Goal: Information Seeking & Learning: Learn about a topic

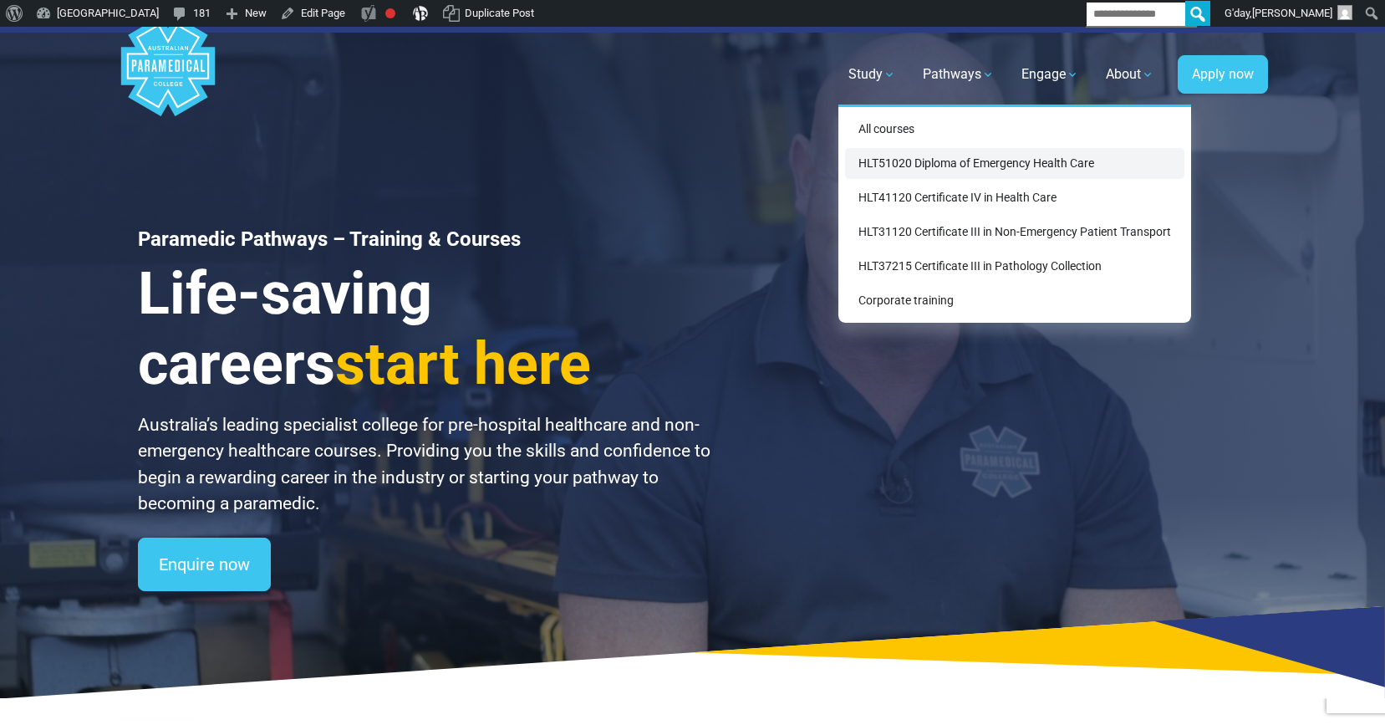
click at [923, 162] on link "HLT51020 Diploma of Emergency Health Care" at bounding box center [1014, 163] width 339 height 31
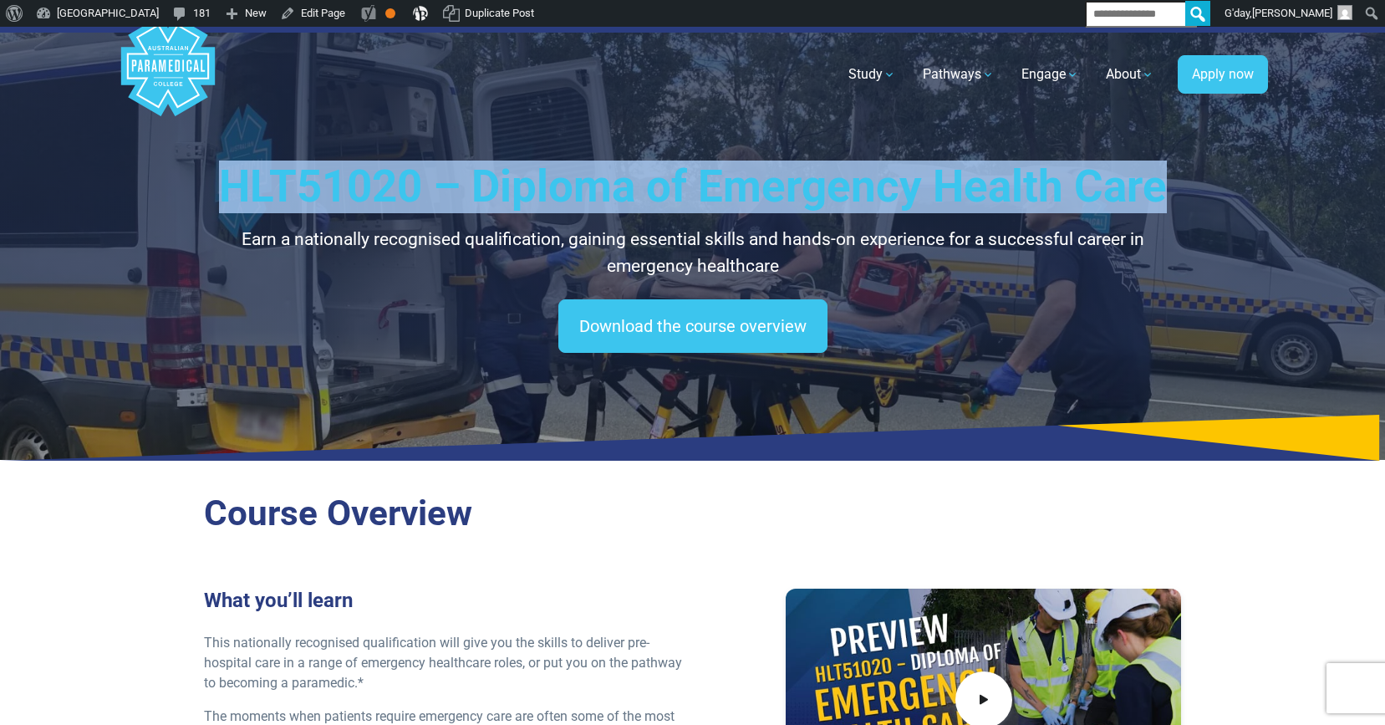
drag, startPoint x: 222, startPoint y: 191, endPoint x: 1158, endPoint y: 191, distance: 936.0
click at [1158, 191] on h1 "HLT51020 – Diploma of Emergency Health Care" at bounding box center [693, 186] width 978 height 53
copy h1 "HLT51020 – Diploma of Emergency Health Care"
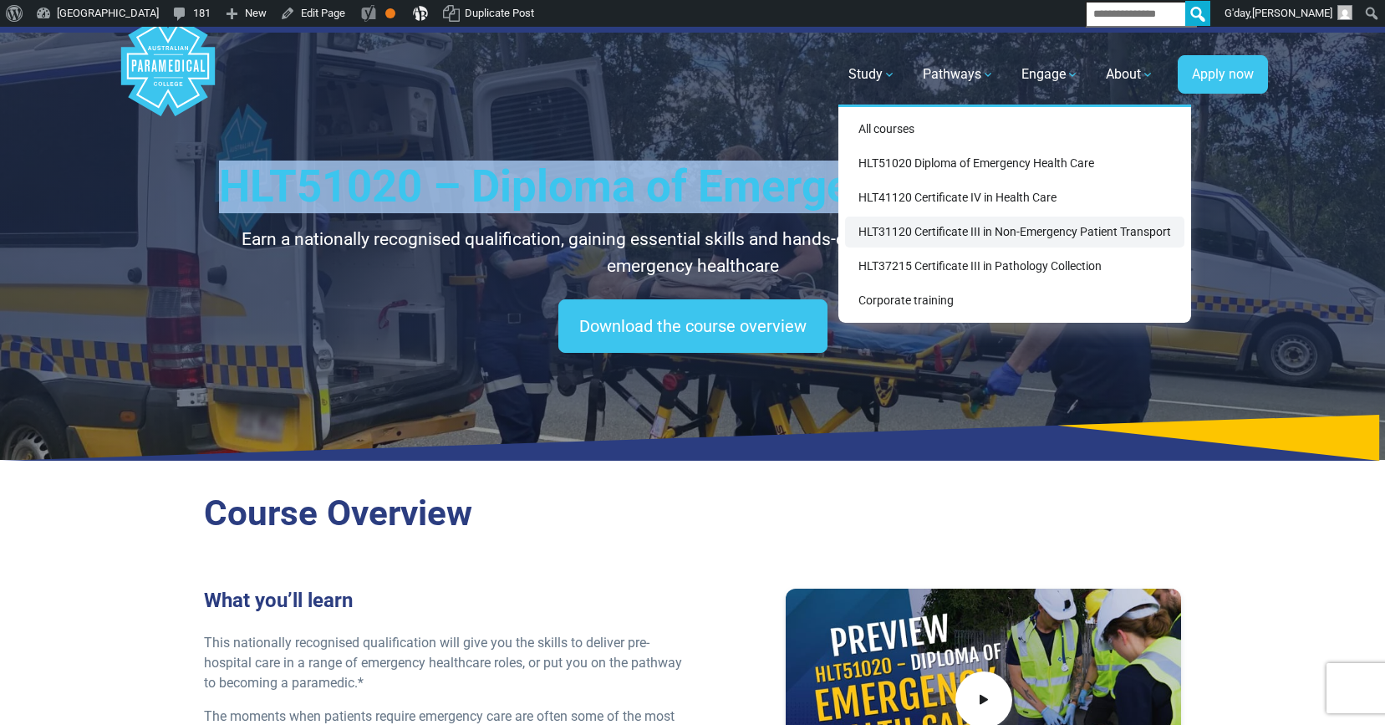
click at [964, 231] on link "HLT31120 Certificate III in Non-Emergency Patient Transport" at bounding box center [1014, 231] width 339 height 31
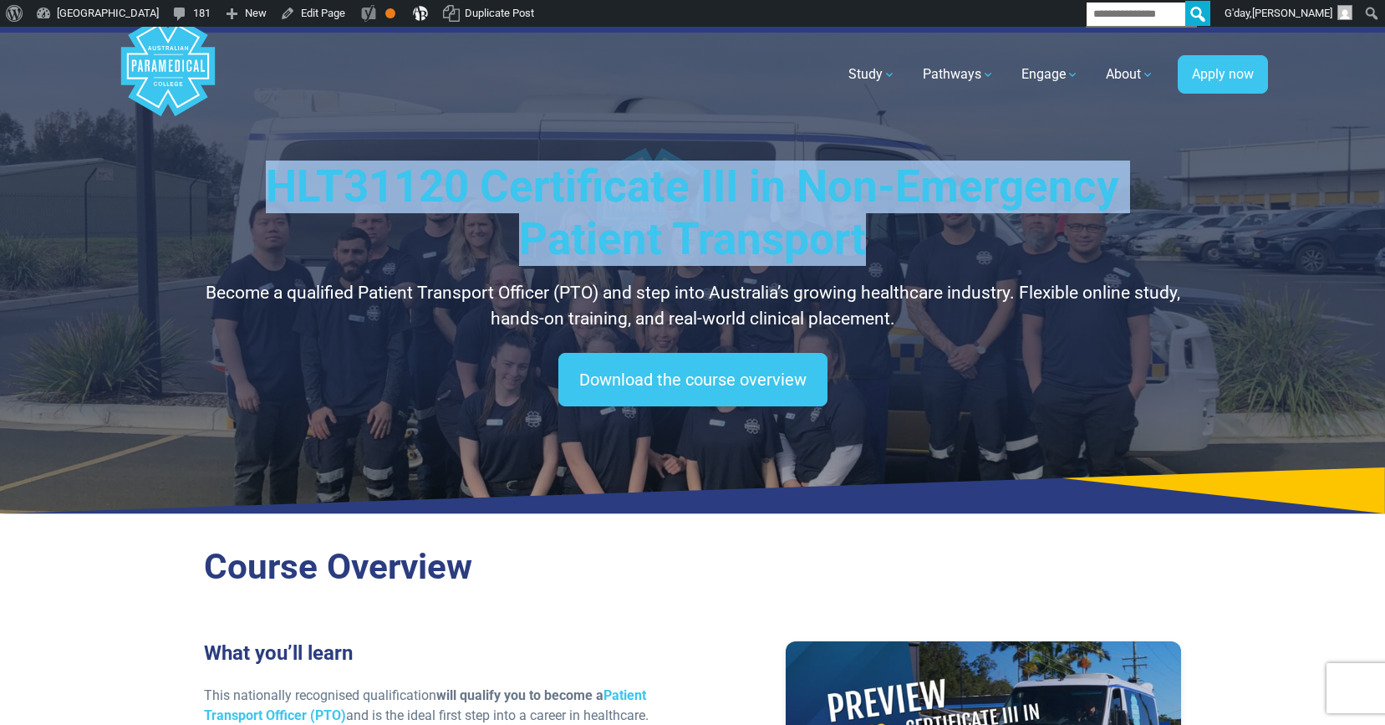
drag, startPoint x: 277, startPoint y: 186, endPoint x: 921, endPoint y: 247, distance: 646.4
click at [925, 247] on h1 "HLT31120 Certificate III in Non-Emergency Patient Transport" at bounding box center [693, 213] width 978 height 106
copy h1 "HLT31120 Certificate III in Non-Emergency Patient Transport"
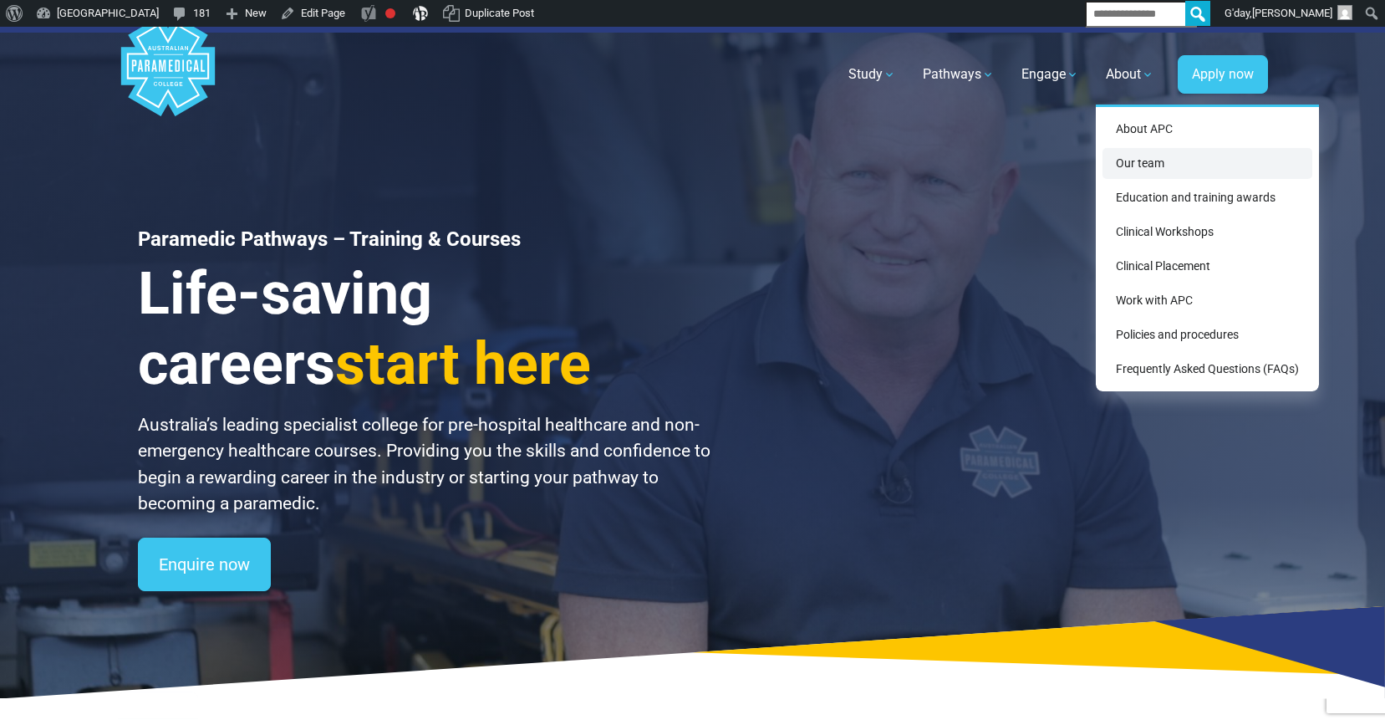
click at [1163, 170] on link "Our team" at bounding box center [1207, 163] width 210 height 31
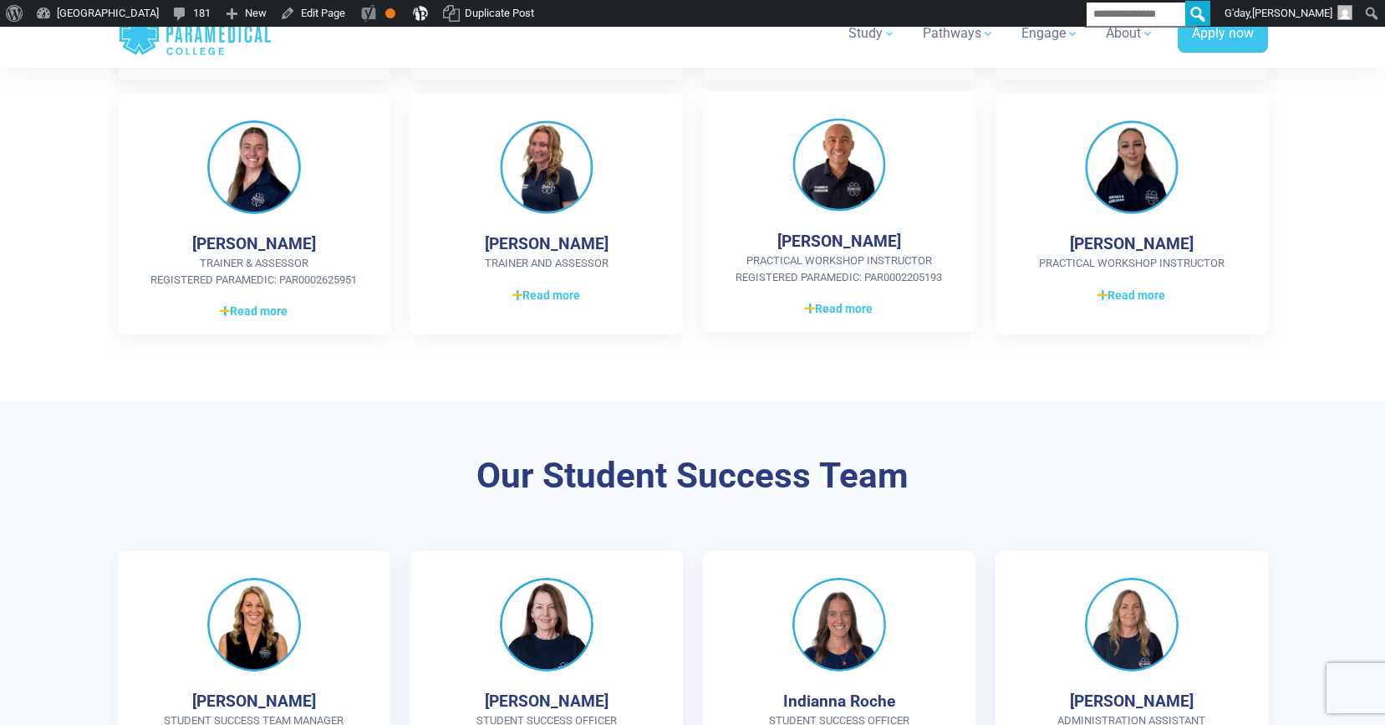
scroll to position [908, 0]
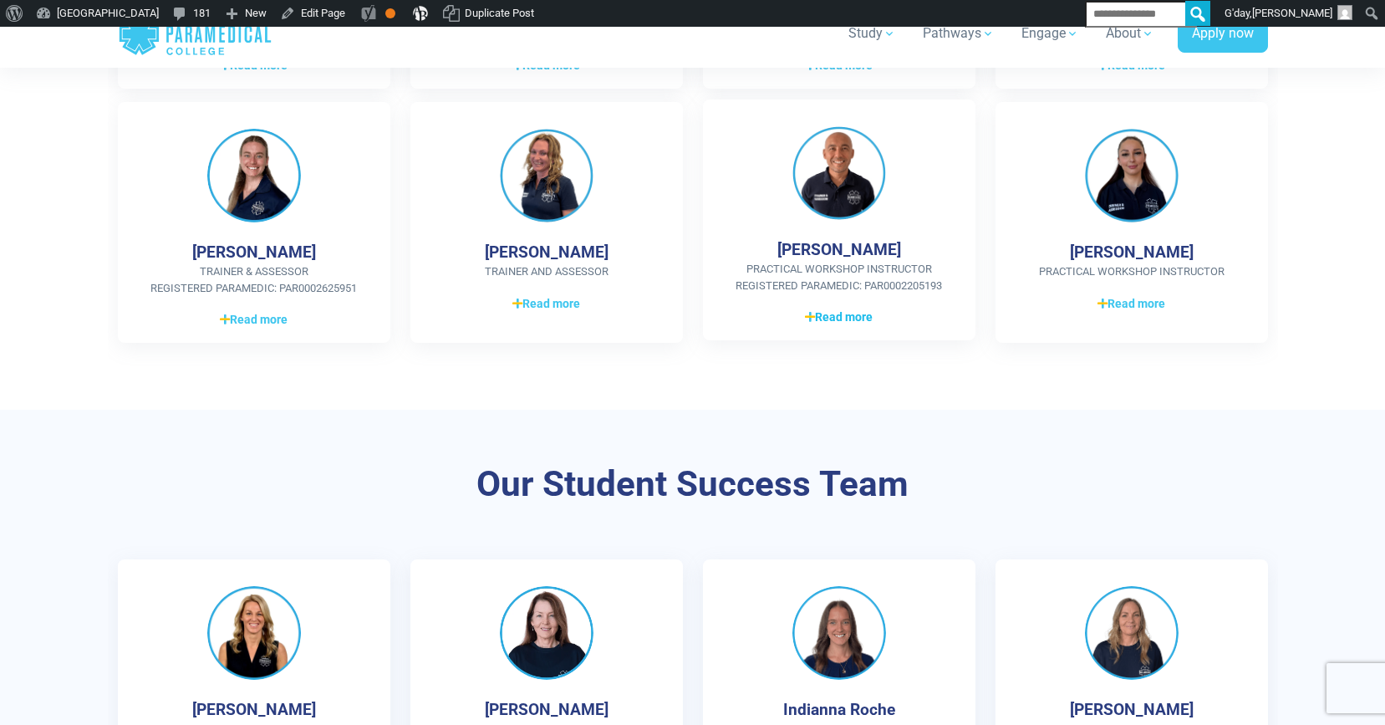
click at [857, 309] on span "Read more" at bounding box center [839, 317] width 68 height 18
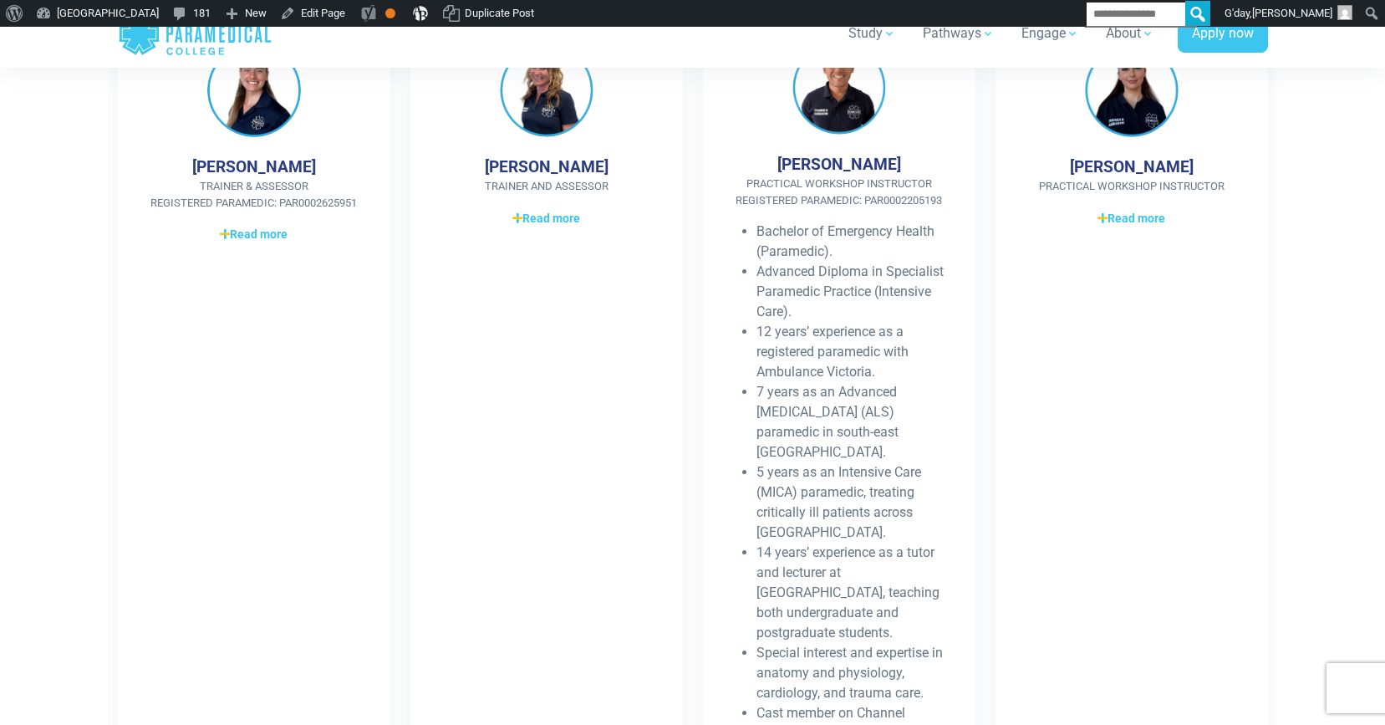
scroll to position [1012, 0]
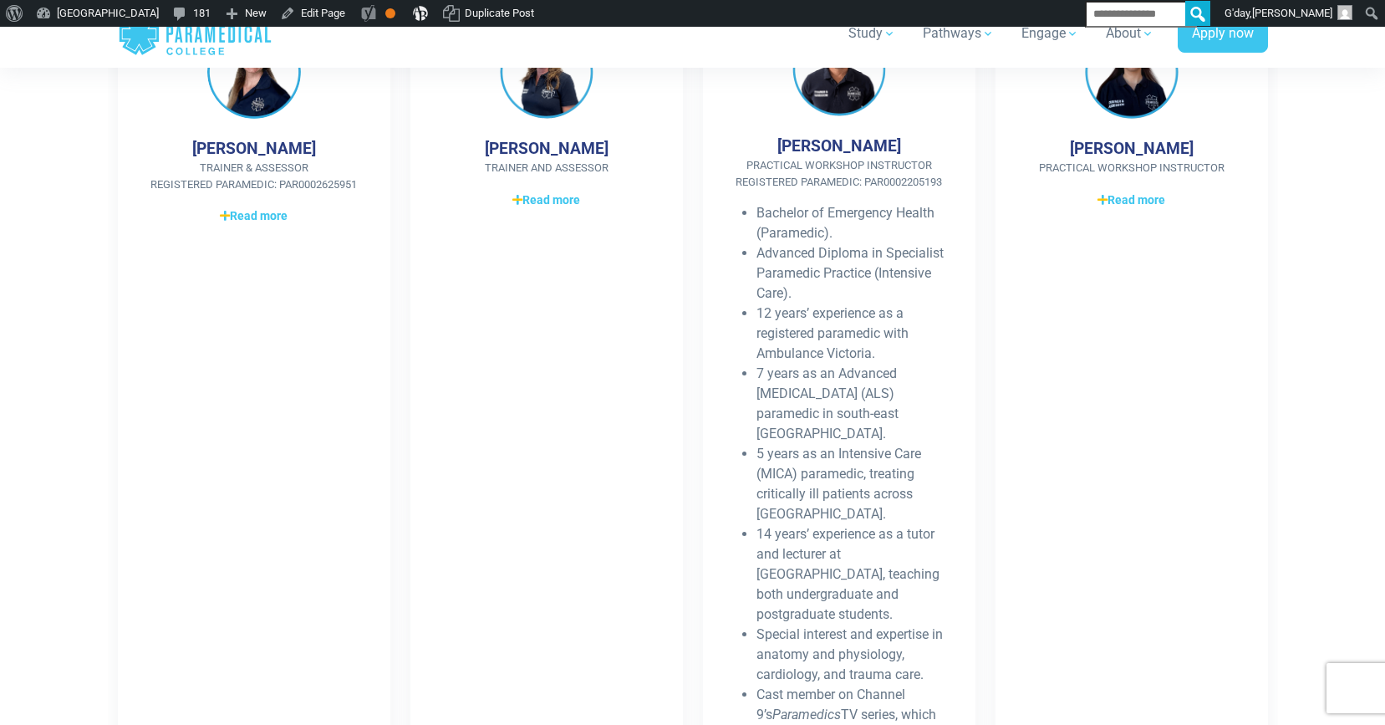
click at [863, 293] on li "Advanced Diploma in Specialist Paramedic Practice (Intensive Care)." at bounding box center [852, 273] width 192 height 60
drag, startPoint x: 789, startPoint y: 304, endPoint x: 876, endPoint y: 356, distance: 101.2
click at [876, 356] on li "12 years’ experience as a registered paramedic with Ambulance Victoria." at bounding box center [852, 333] width 192 height 60
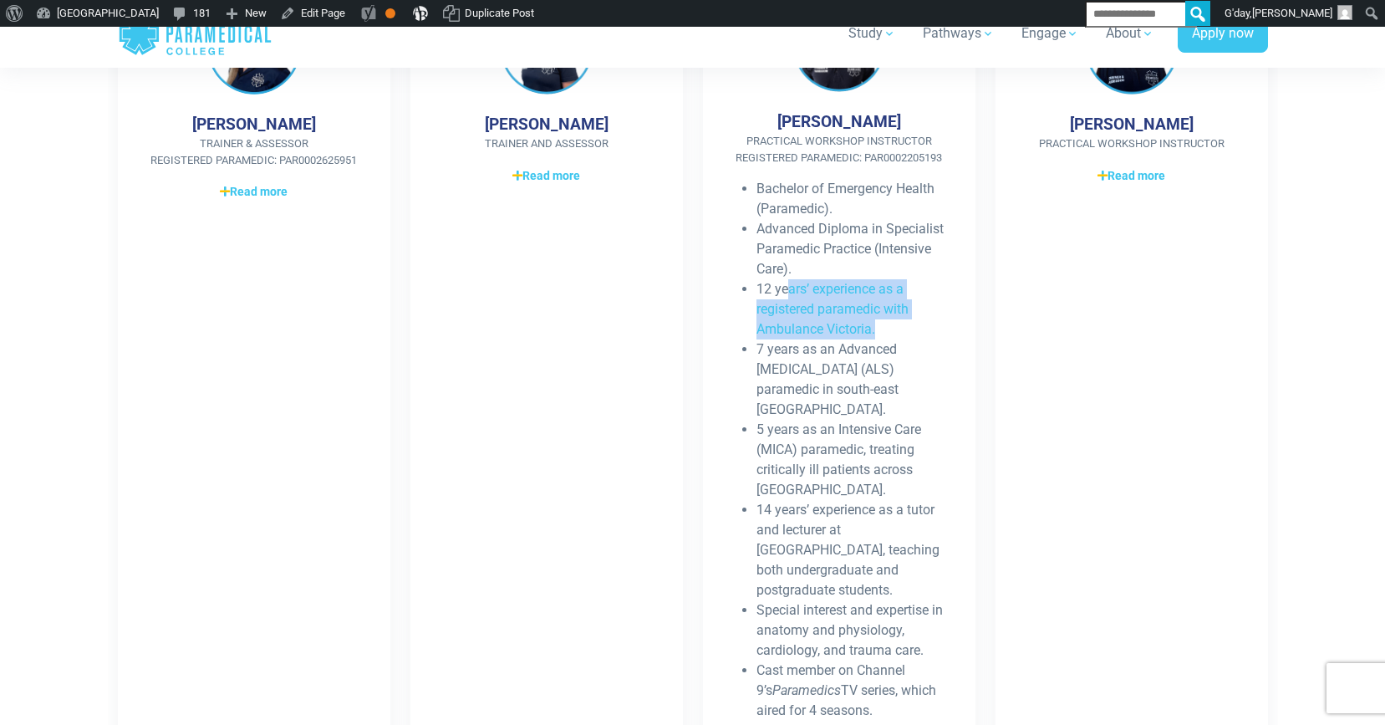
scroll to position [1115, 0]
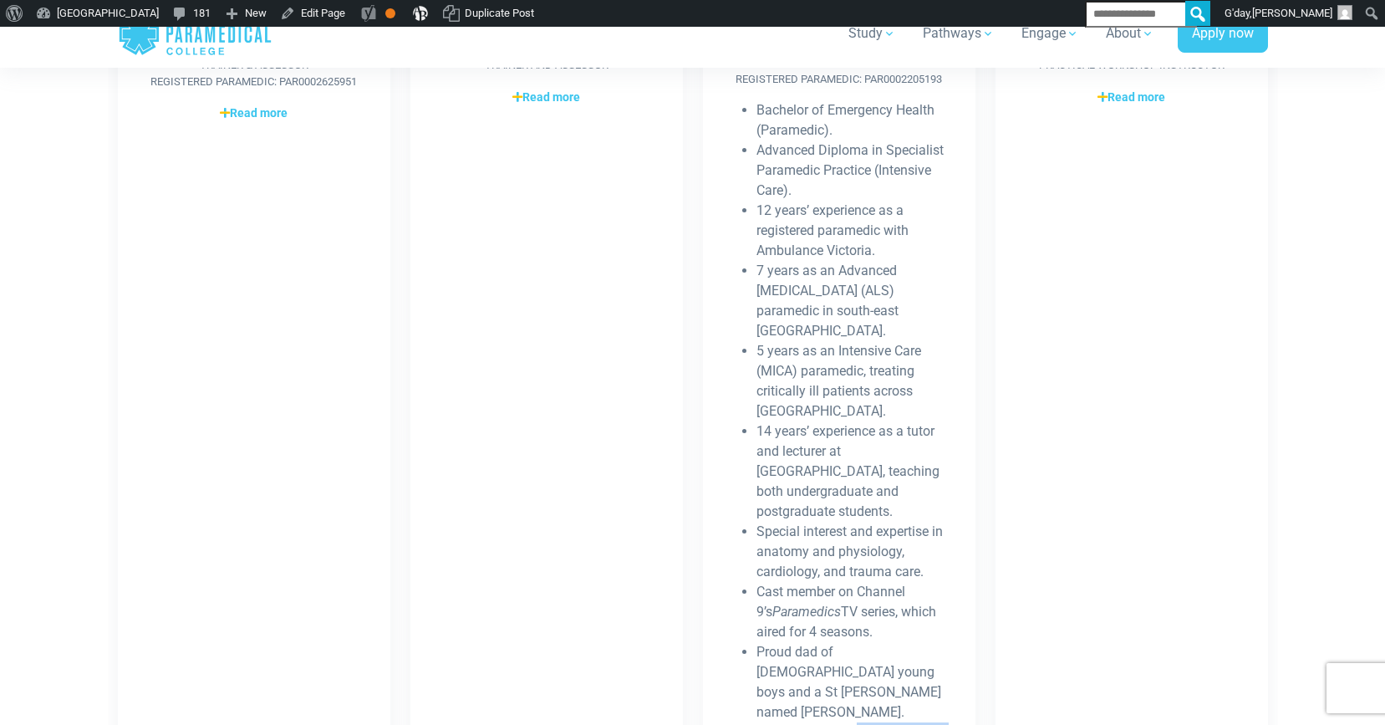
drag, startPoint x: 908, startPoint y: 695, endPoint x: 853, endPoint y: 672, distance: 58.8
click at [845, 279] on li "7 years as an Advanced Life Support (ALS) paramedic in south-east Melbourne." at bounding box center [852, 301] width 192 height 80
drag, startPoint x: 793, startPoint y: 348, endPoint x: 818, endPoint y: 372, distance: 34.9
click at [818, 372] on li "5 years as an Intensive Care (MICA) paramedic, treating critically ill patients…" at bounding box center [852, 381] width 192 height 80
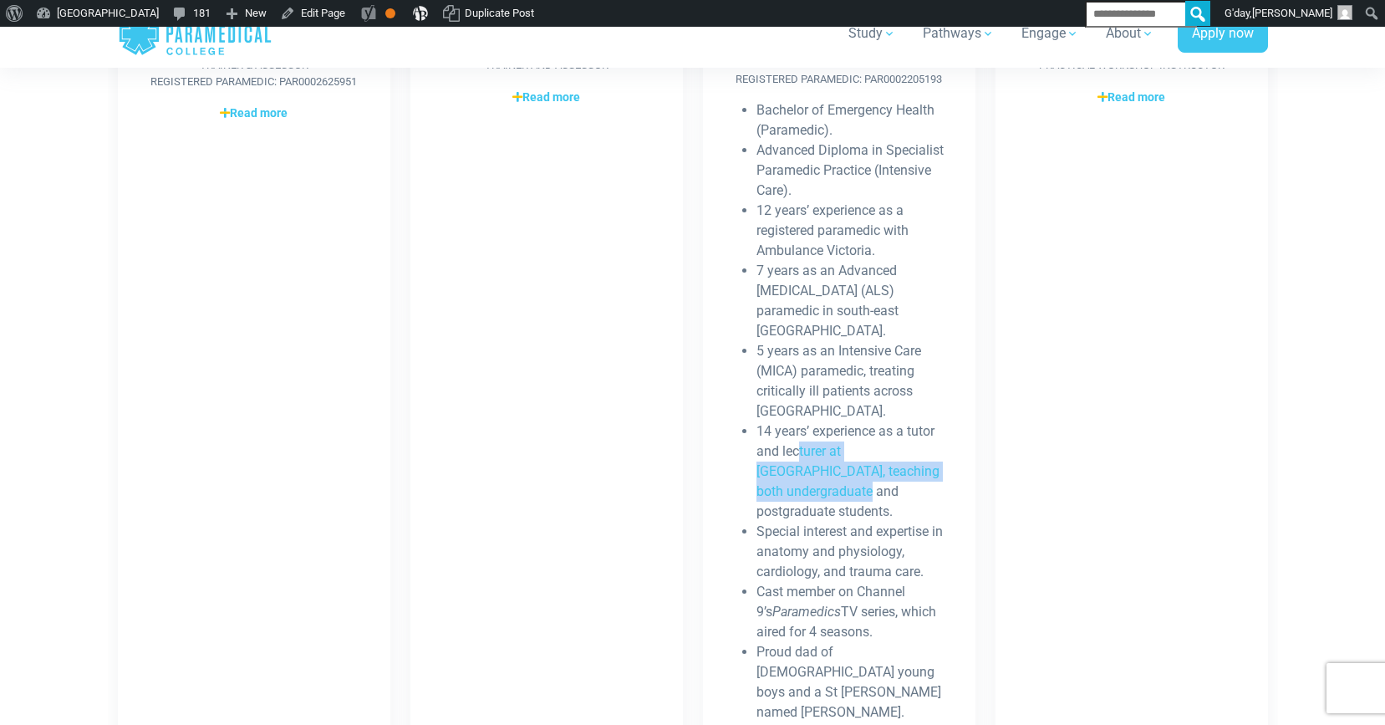
drag, startPoint x: 798, startPoint y: 432, endPoint x: 844, endPoint y: 468, distance: 58.3
click at [844, 468] on li "14 years’ experience as a tutor and lecturer at Monash University, teaching bot…" at bounding box center [852, 471] width 192 height 100
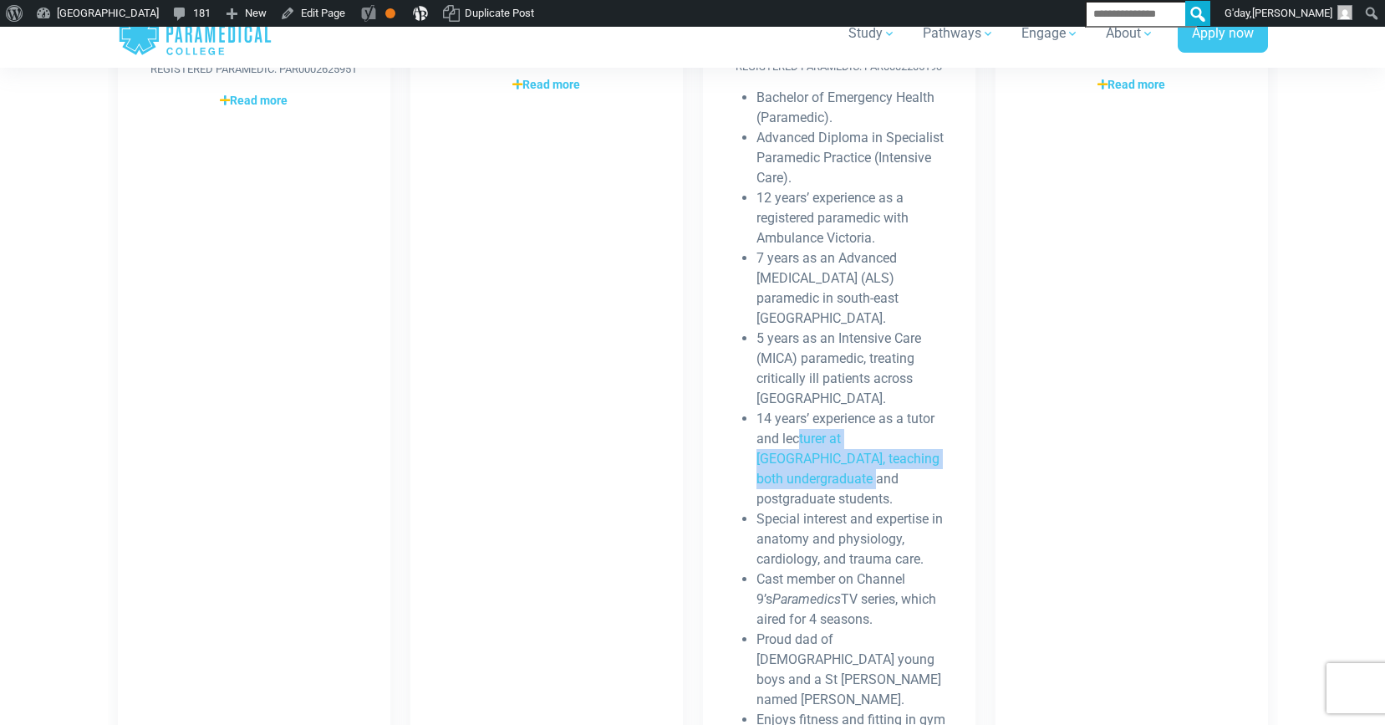
scroll to position [1136, 0]
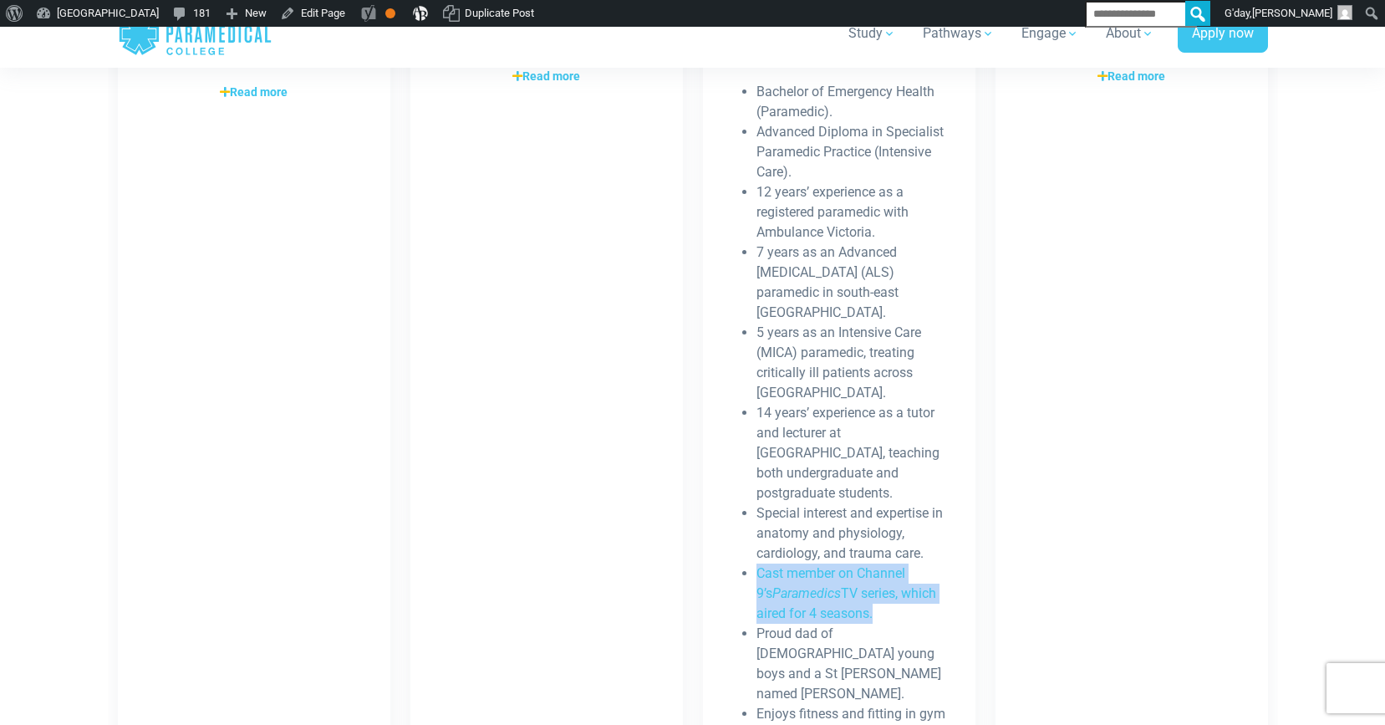
drag, startPoint x: 868, startPoint y: 593, endPoint x: 692, endPoint y: 552, distance: 180.9
click at [693, 552] on div "Leonard Price Practical Workshop Instructor Registered Paramedic: PAR0002205193…" at bounding box center [839, 333] width 293 height 916
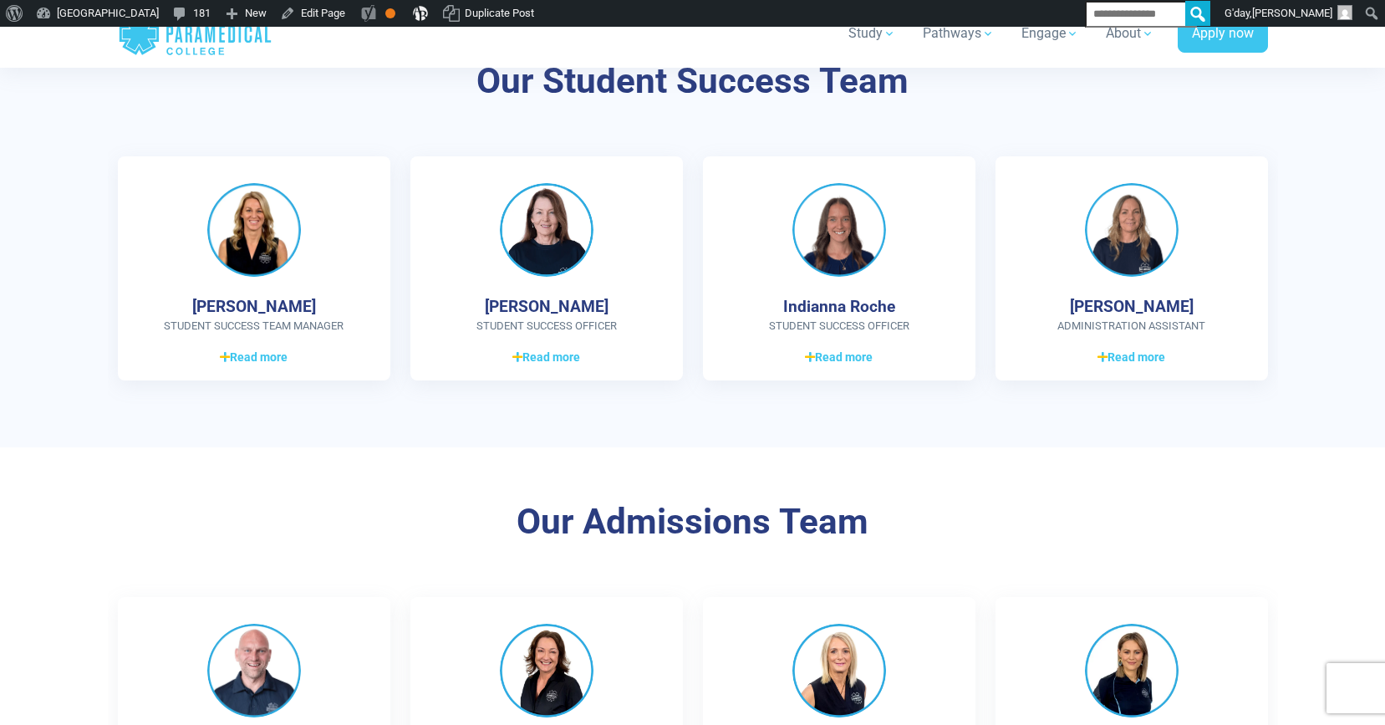
scroll to position [2000, 0]
